Goal: Ask a question

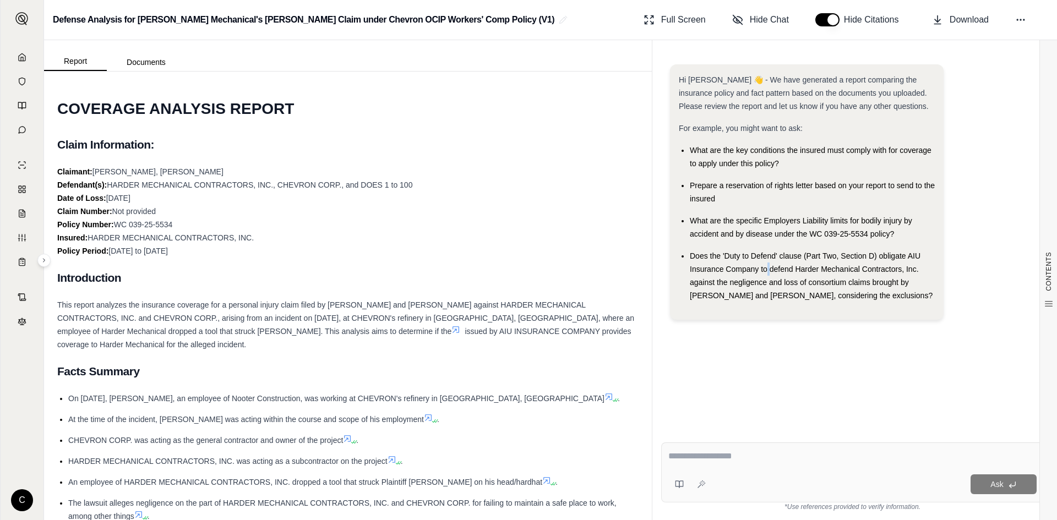
click at [768, 269] on span "Does the 'Duty to Defend' clause (Part Two, Section D) obligate AIU Insurance C…" at bounding box center [811, 276] width 243 height 48
drag, startPoint x: 905, startPoint y: 296, endPoint x: 691, endPoint y: 253, distance: 218.4
click at [691, 253] on div "Does the 'Duty to Defend' clause (Part Two, Section D) obligate AIU Insurance C…" at bounding box center [812, 275] width 245 height 53
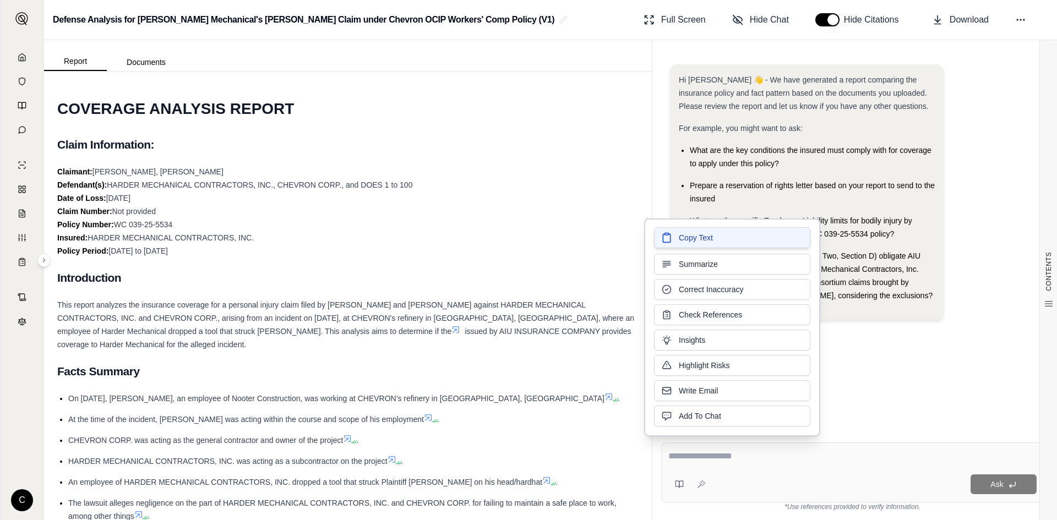
click at [692, 241] on span "Copy Text" at bounding box center [696, 237] width 34 height 11
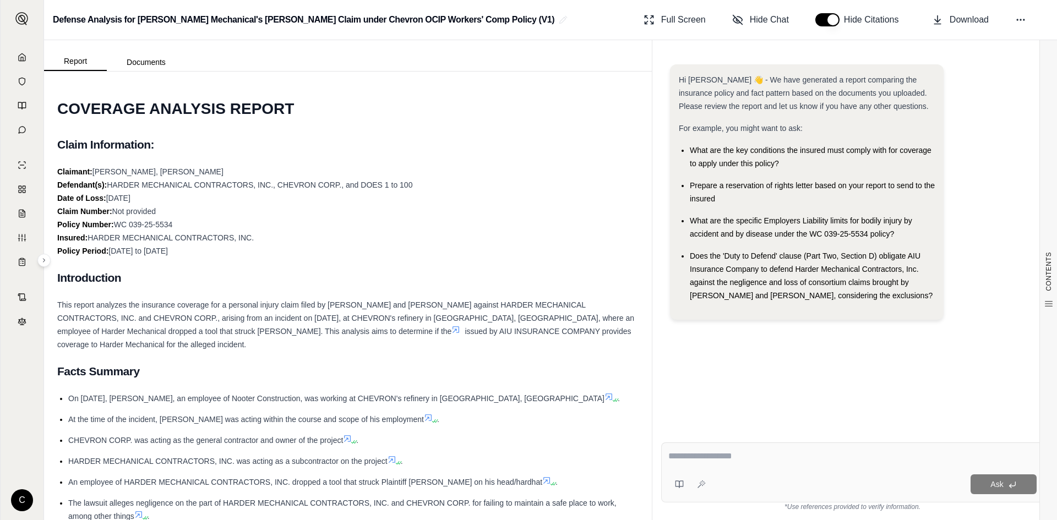
click at [727, 482] on div "Ask" at bounding box center [873, 485] width 327 height 20
drag, startPoint x: 731, startPoint y: 474, endPoint x: 728, endPoint y: 481, distance: 7.9
click at [728, 481] on div "Ask" at bounding box center [873, 485] width 327 height 20
drag, startPoint x: 728, startPoint y: 480, endPoint x: 683, endPoint y: 339, distance: 147.3
click at [683, 350] on div "Hi [PERSON_NAME] 👋 - We have generated a report comparing the insurance policy …" at bounding box center [852, 240] width 383 height 369
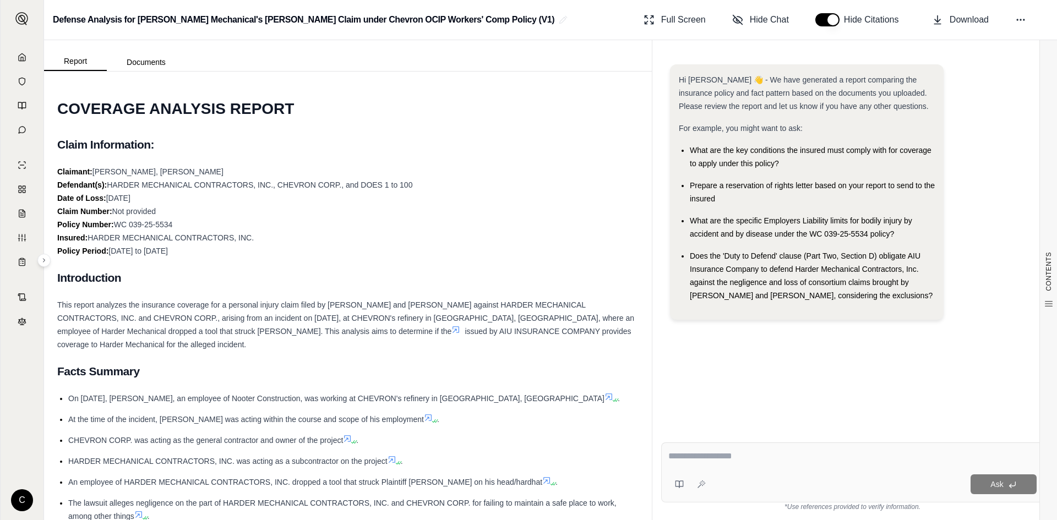
drag, startPoint x: 692, startPoint y: 255, endPoint x: 911, endPoint y: 301, distance: 224.5
click at [911, 301] on div "Does the 'Duty to Defend' clause (Part Two, Section D) obligate AIU Insurance C…" at bounding box center [812, 275] width 245 height 53
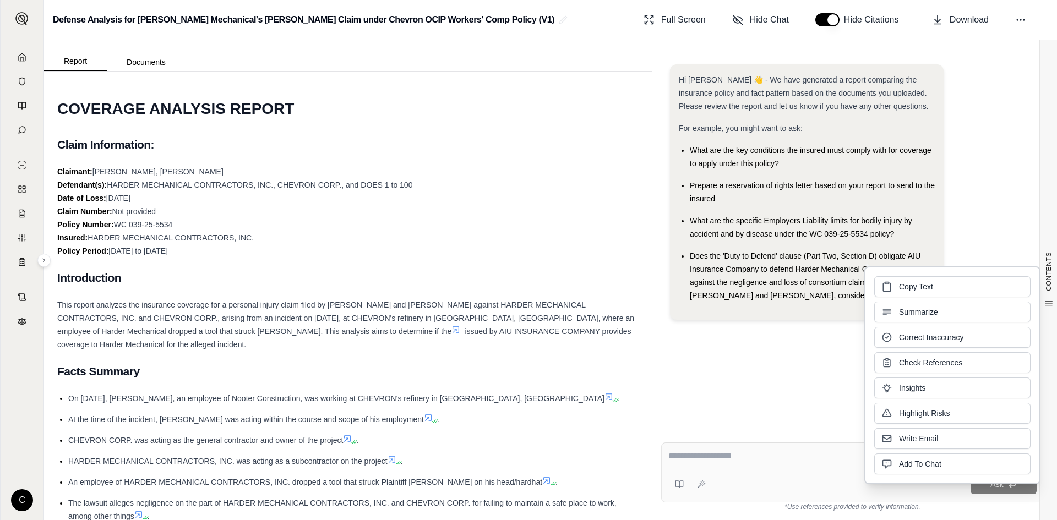
copy span "Does the 'Duty to Defend' clause (Part Two, Section D) obligate AIU Insurance C…"
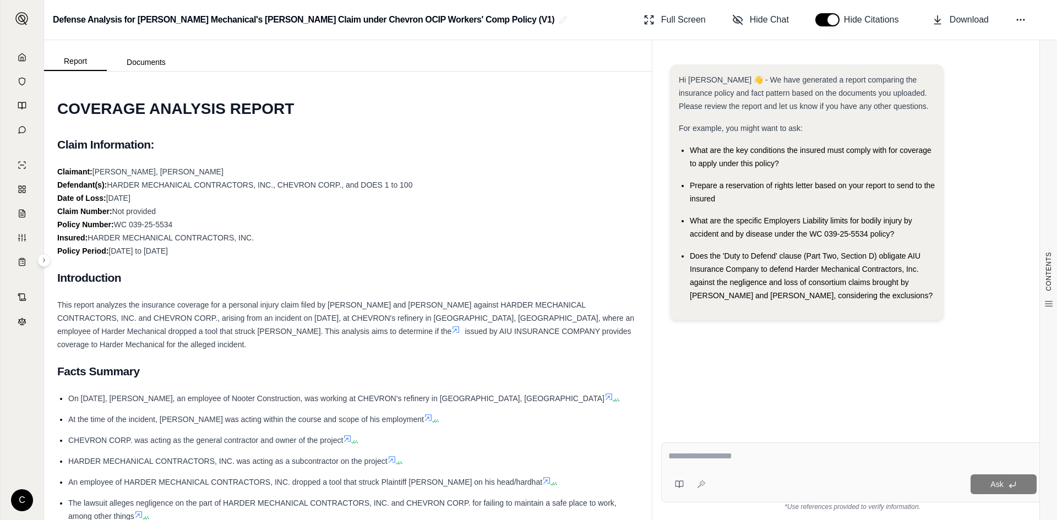
click at [747, 483] on div "Ask" at bounding box center [873, 485] width 327 height 20
click at [747, 482] on div "Ask" at bounding box center [873, 485] width 327 height 20
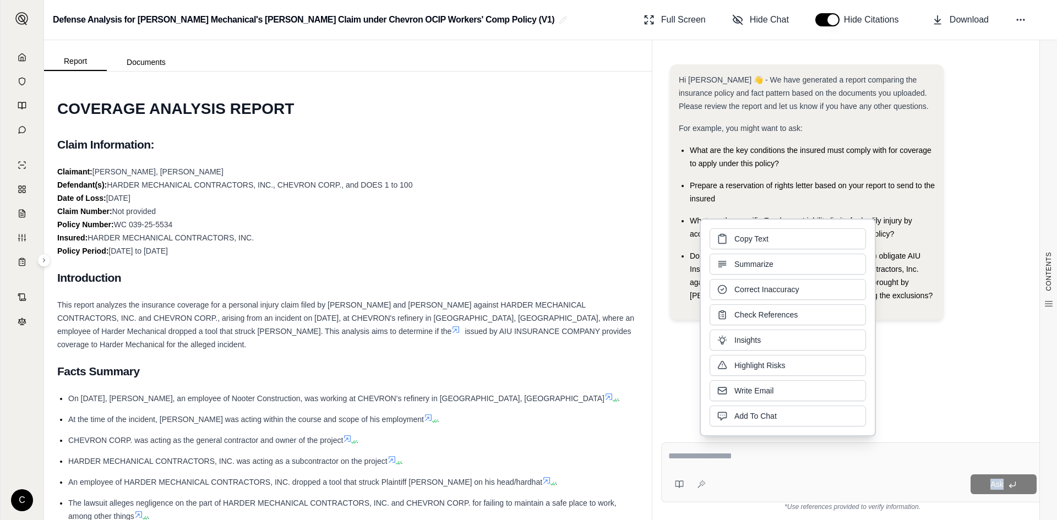
click at [785, 244] on button "Copy Text" at bounding box center [788, 239] width 156 height 21
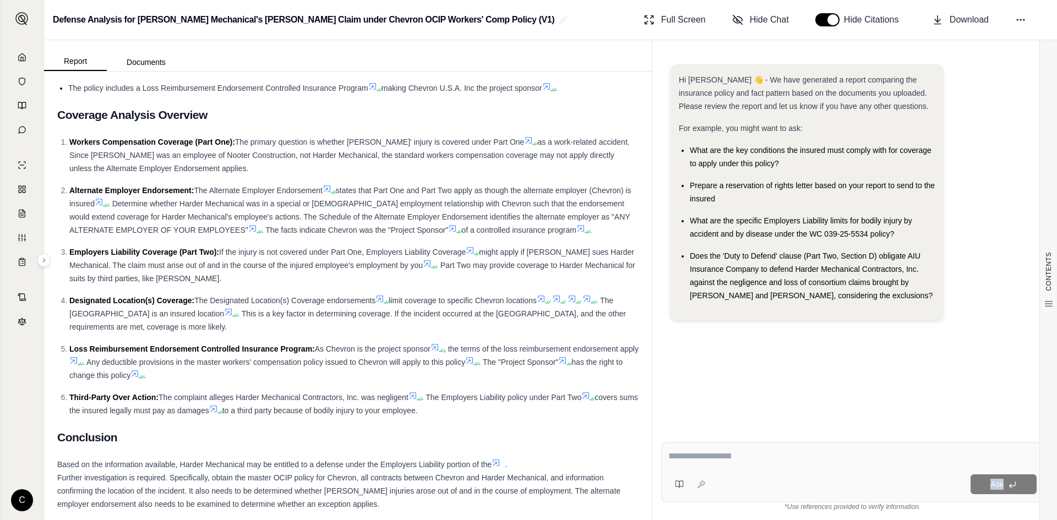
scroll to position [936, 0]
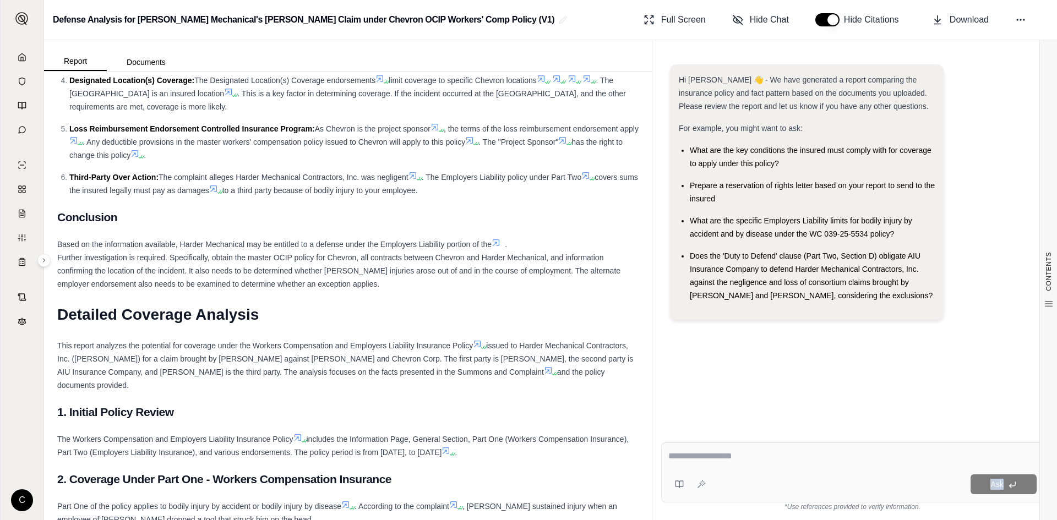
click at [748, 476] on div "Ask" at bounding box center [873, 485] width 327 height 20
click at [742, 483] on div "Ask" at bounding box center [873, 485] width 327 height 20
click at [736, 479] on div "Ask" at bounding box center [873, 485] width 327 height 20
drag, startPoint x: 726, startPoint y: 480, endPoint x: 706, endPoint y: 455, distance: 31.3
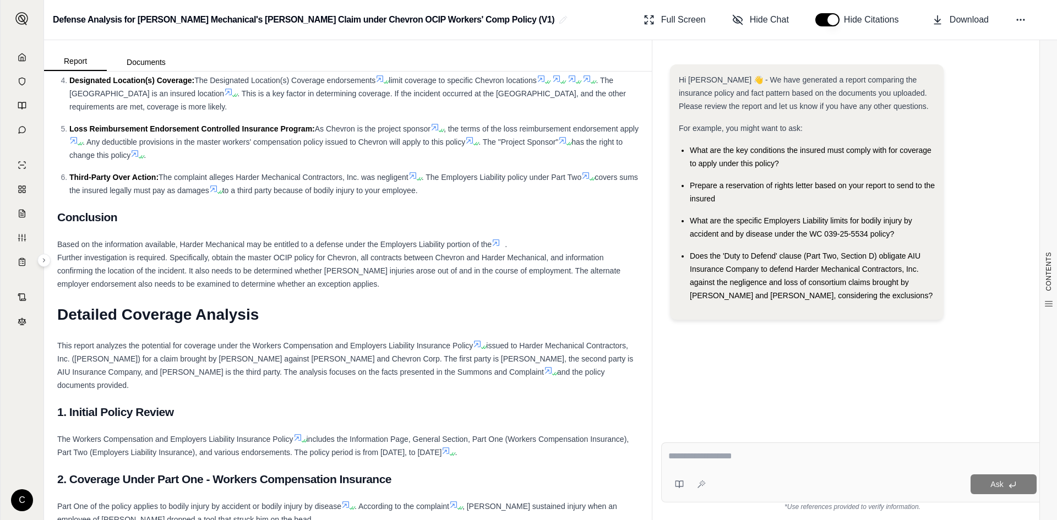
click at [725, 479] on div "Ask" at bounding box center [873, 485] width 327 height 20
click at [703, 453] on textarea at bounding box center [852, 456] width 368 height 13
type textarea "**********"
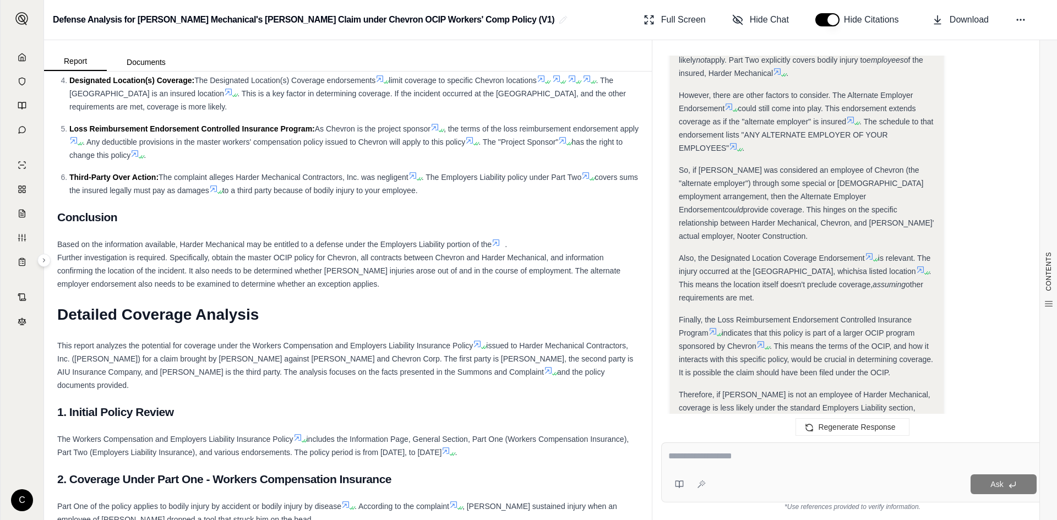
scroll to position [428, 0]
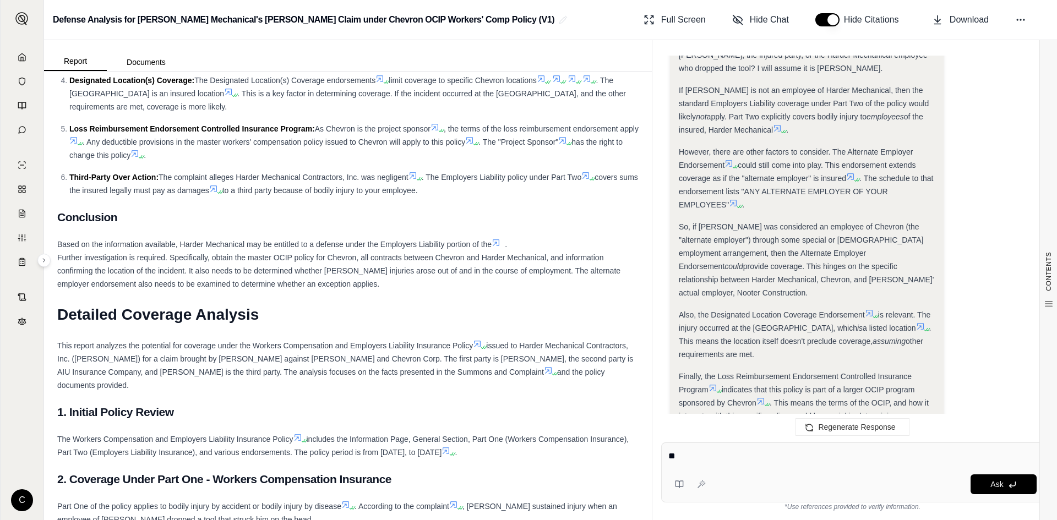
type textarea "*"
type textarea "**********"
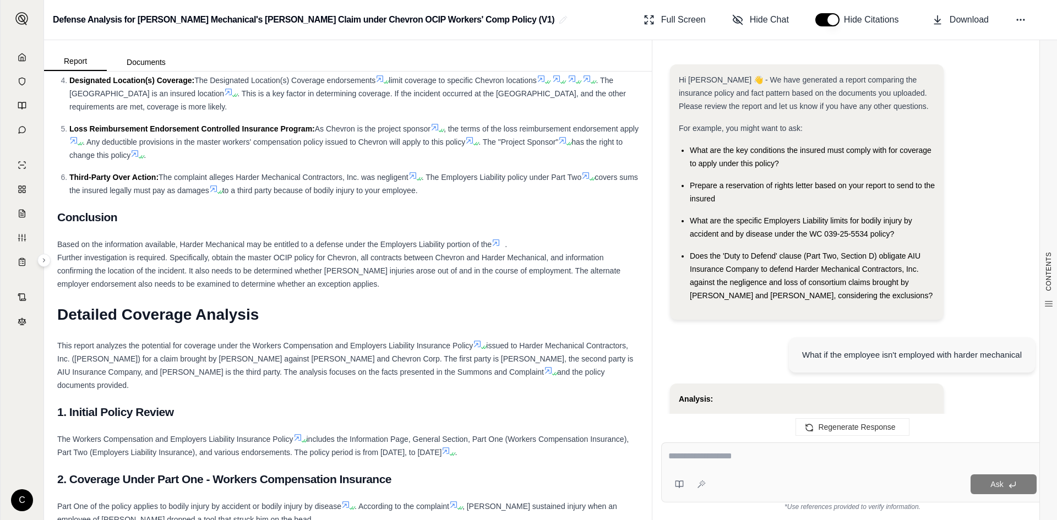
scroll to position [1644, 0]
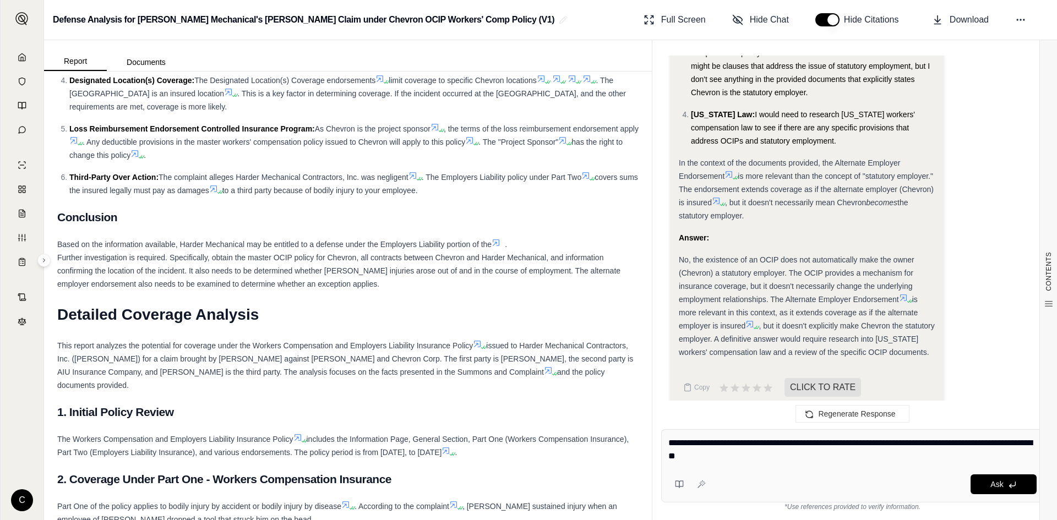
type textarea "**********"
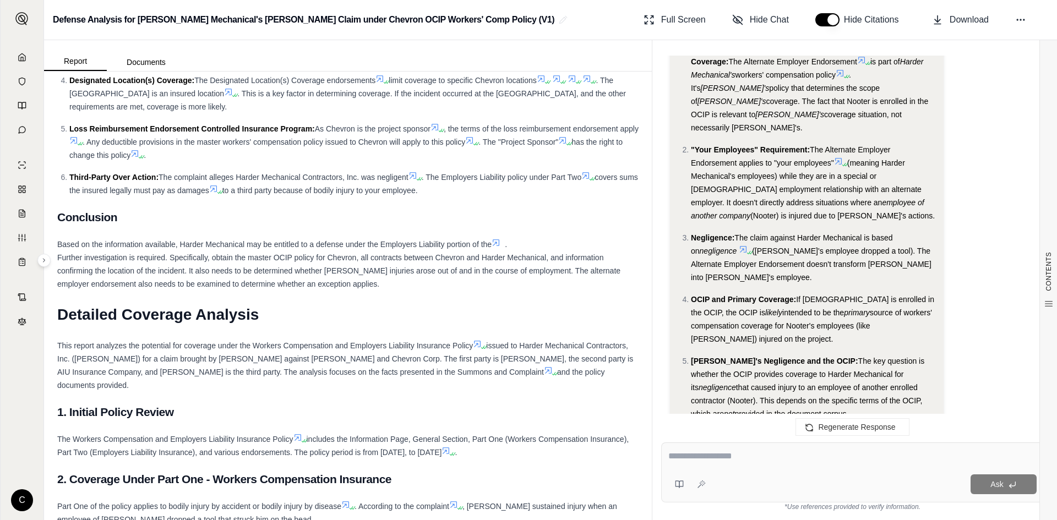
scroll to position [2037, 0]
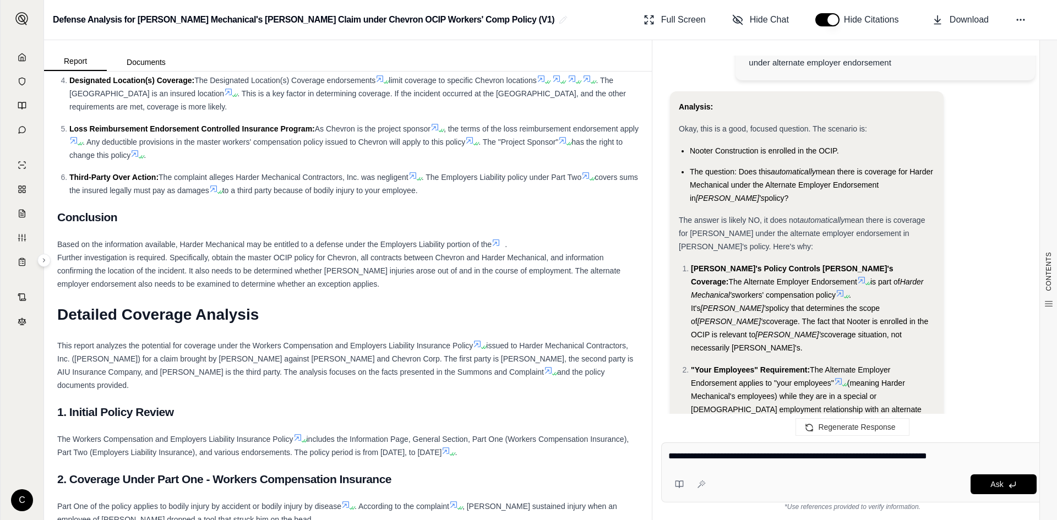
type textarea "**********"
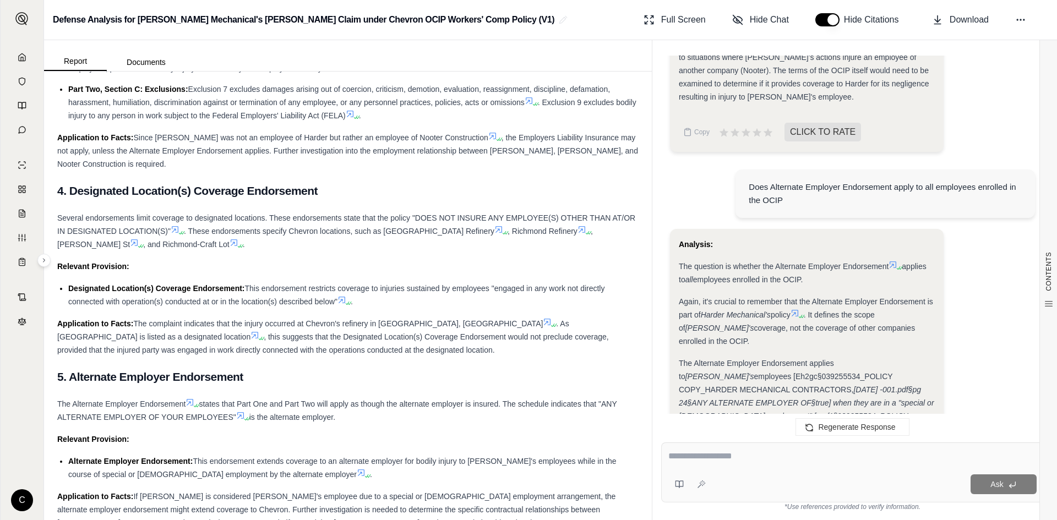
scroll to position [1982, 0]
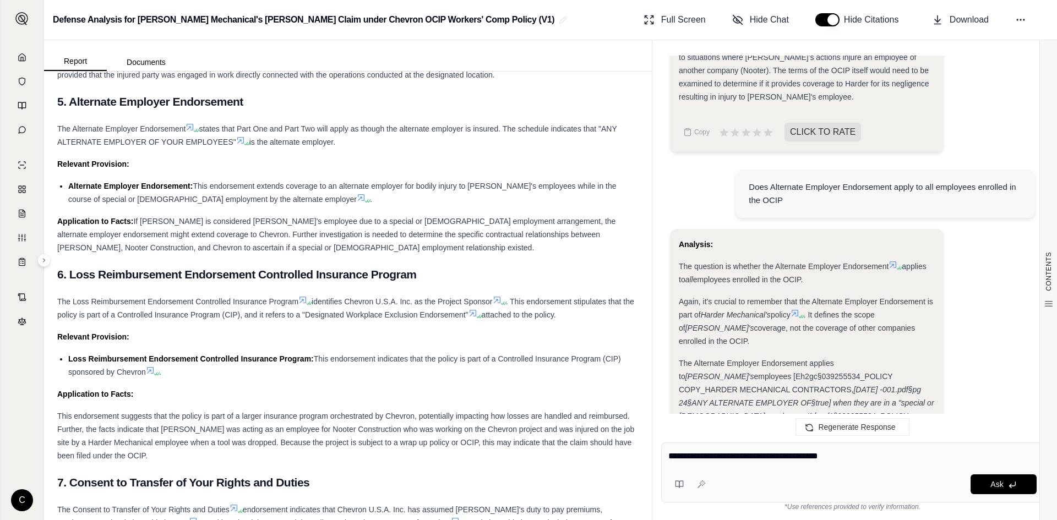
type textarea "**********"
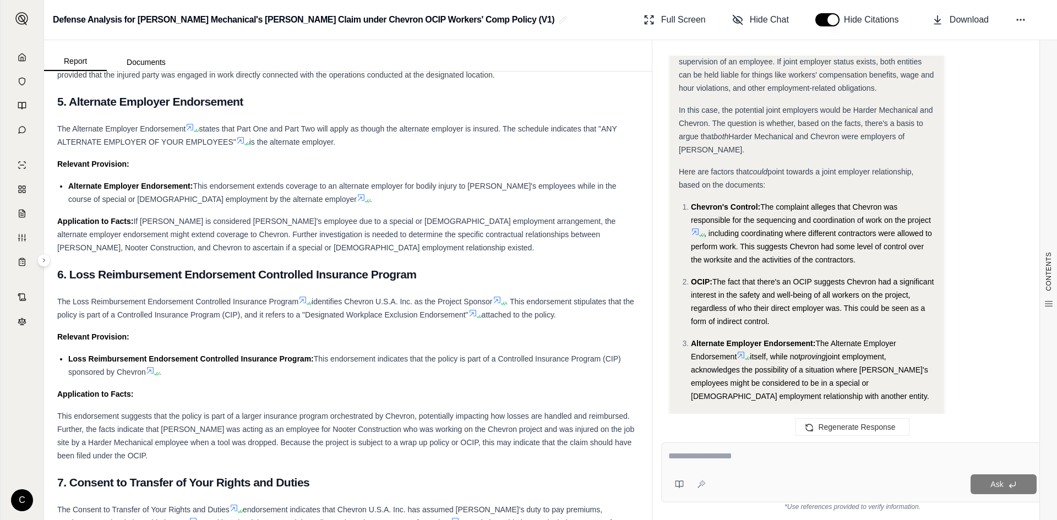
scroll to position [3647, 0]
